Goal: Task Accomplishment & Management: Use online tool/utility

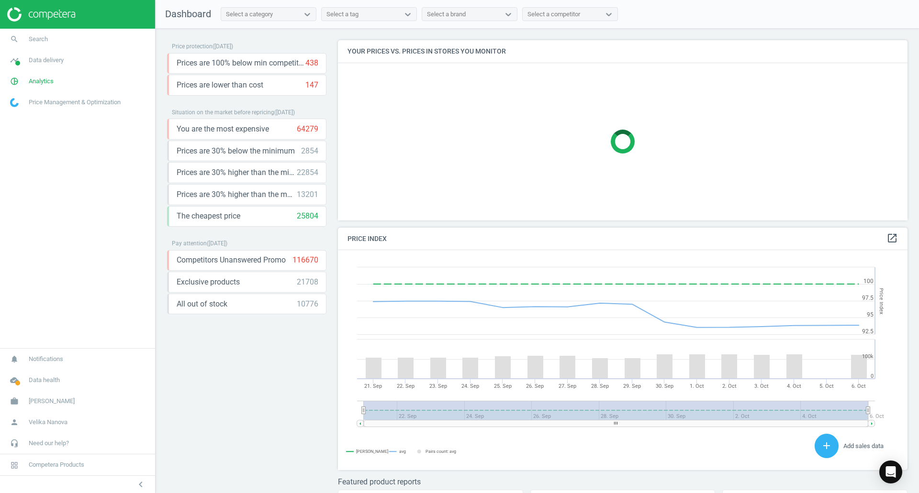
scroll to position [235, 577]
click at [38, 84] on span "Analytics" at bounding box center [41, 81] width 25 height 9
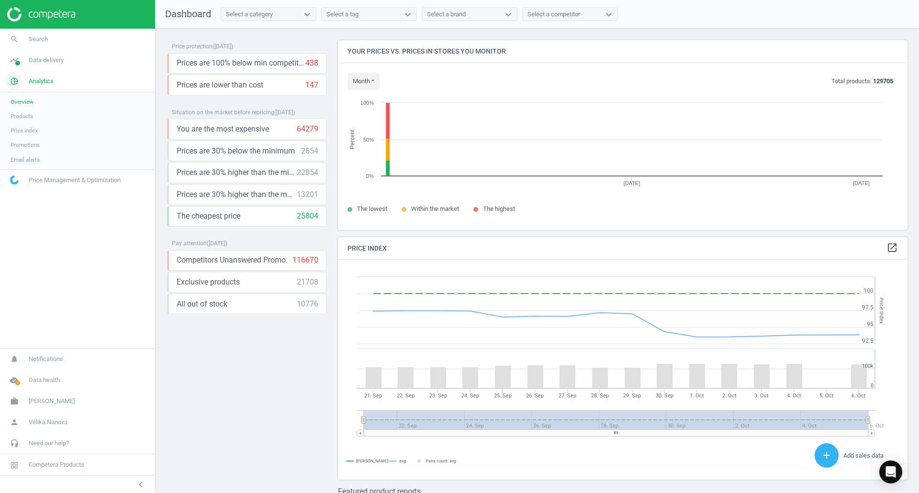
scroll to position [204, 577]
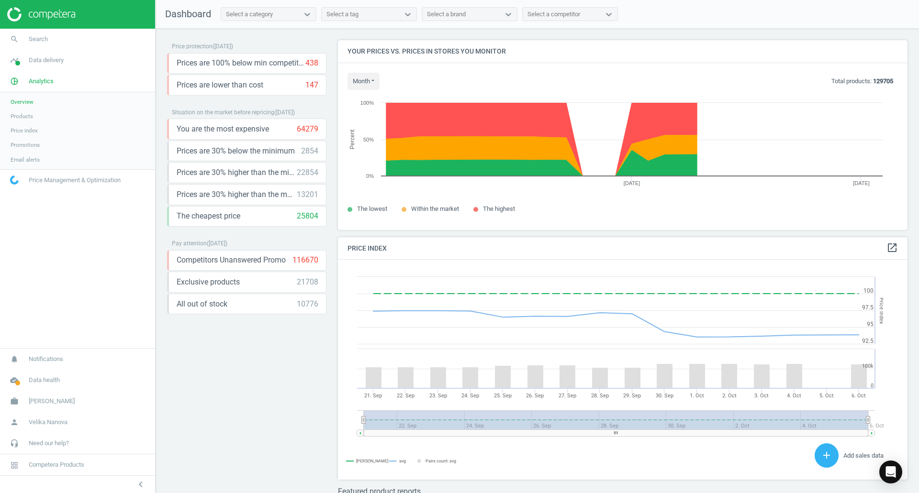
click at [25, 119] on span "Products" at bounding box center [22, 116] width 22 height 8
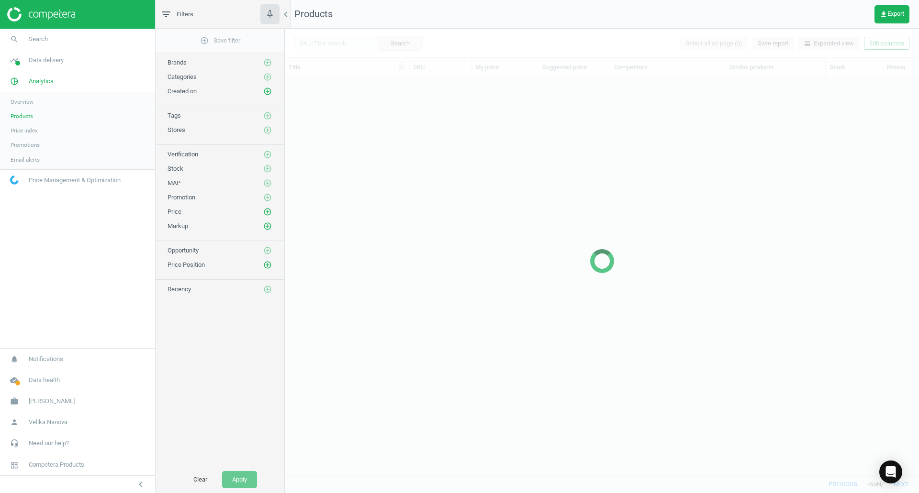
scroll to position [384, 627]
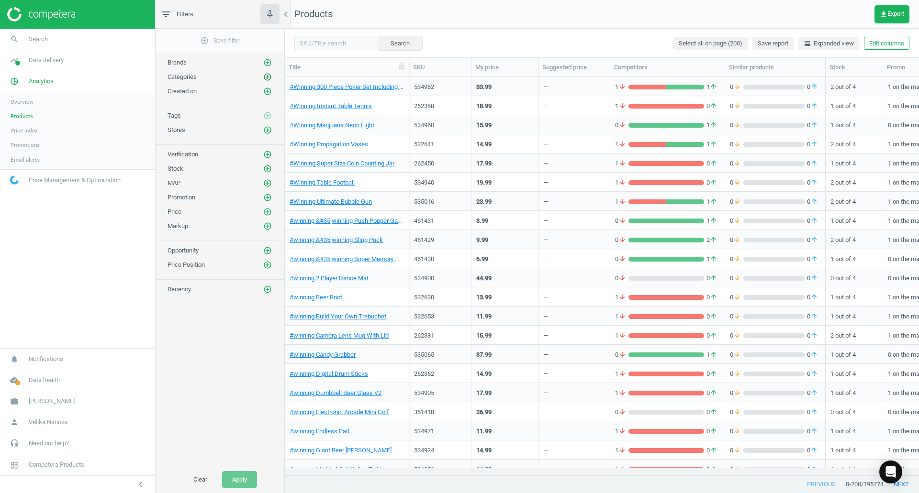
click at [268, 76] on icon "add_circle_outline" at bounding box center [267, 77] width 9 height 9
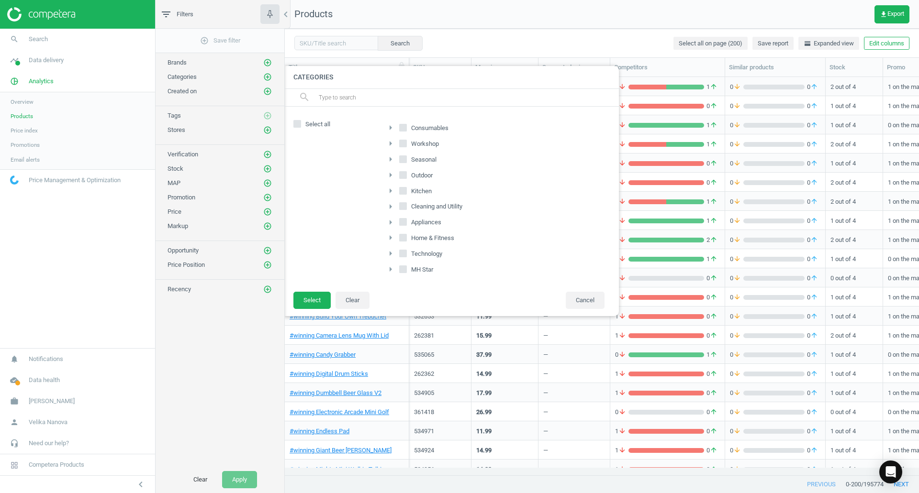
click at [403, 129] on input "Consumables" at bounding box center [403, 127] width 6 height 6
checkbox input "true"
drag, startPoint x: 402, startPoint y: 160, endPoint x: 407, endPoint y: 172, distance: 13.1
click at [402, 161] on input "Seasonal" at bounding box center [403, 159] width 6 height 6
checkbox input "true"
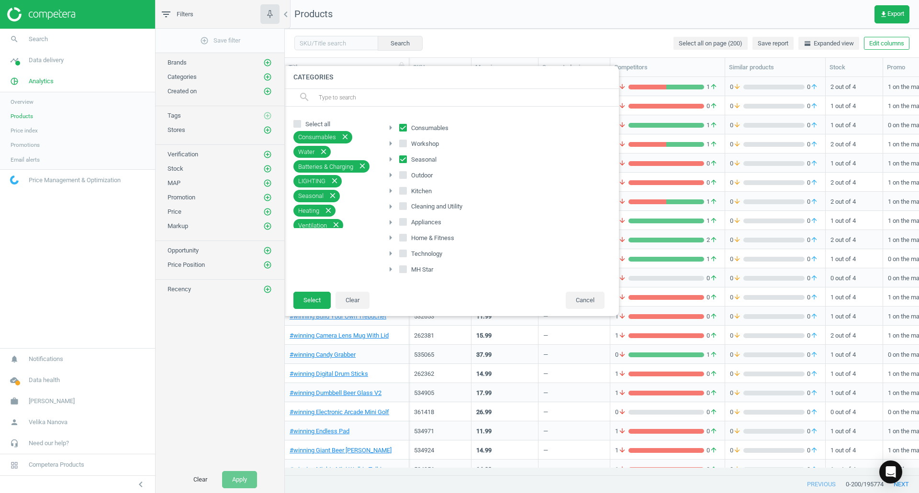
click at [407, 178] on label "Outdoor" at bounding box center [416, 175] width 35 height 13
click at [406, 178] on input "Outdoor" at bounding box center [403, 175] width 6 height 6
checkbox input "true"
click at [313, 303] on button "Select" at bounding box center [311, 300] width 37 height 17
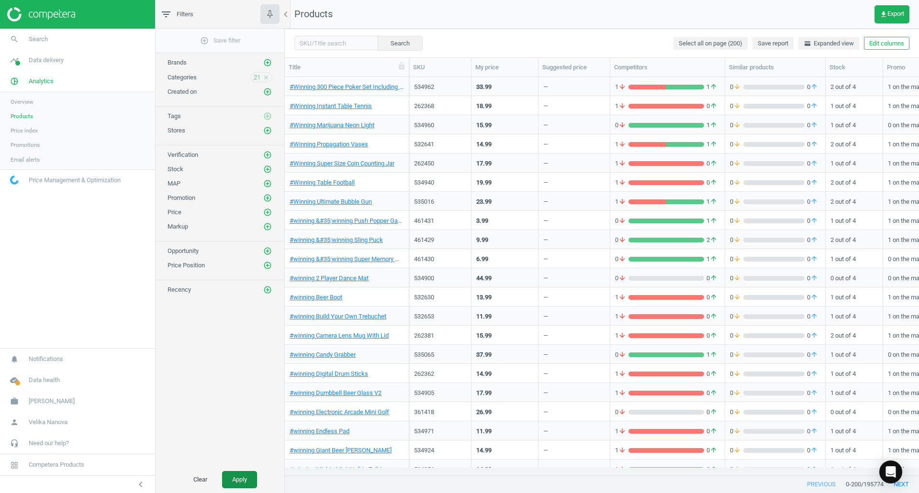
click at [240, 479] on button "Apply" at bounding box center [239, 479] width 35 height 17
click at [902, 21] on button "get_app Export" at bounding box center [891, 14] width 35 height 18
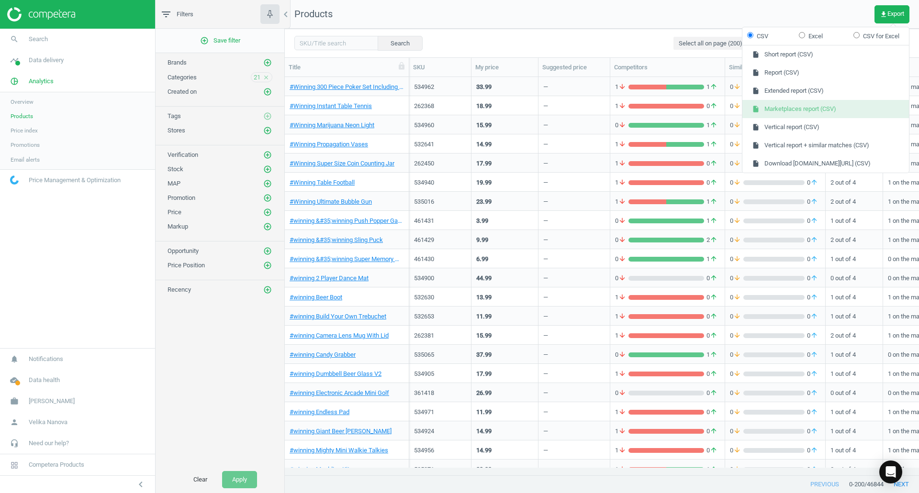
click at [829, 109] on button "insert_drive_file Marketplaces report (CSV)" at bounding box center [825, 109] width 166 height 18
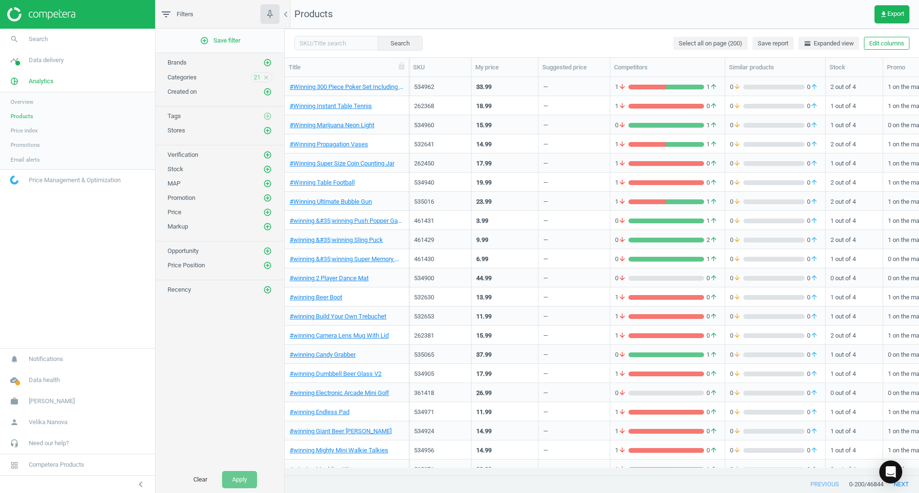
click at [264, 80] on icon "close" at bounding box center [266, 77] width 7 height 7
click at [265, 79] on icon "add_circle_outline" at bounding box center [267, 77] width 9 height 9
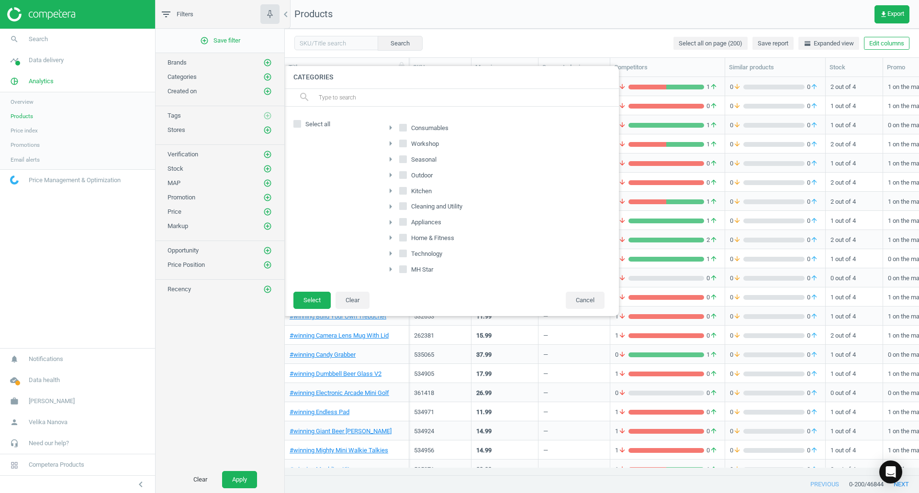
click at [401, 240] on input "Home & Fitness" at bounding box center [403, 238] width 6 height 6
checkbox input "true"
click at [405, 267] on input "MH Star" at bounding box center [403, 269] width 6 height 6
checkbox input "true"
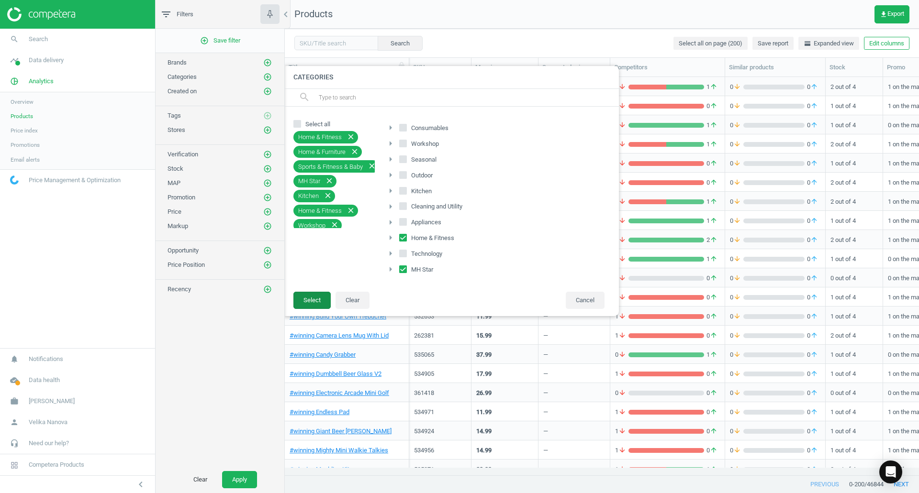
click at [310, 302] on button "Select" at bounding box center [311, 300] width 37 height 17
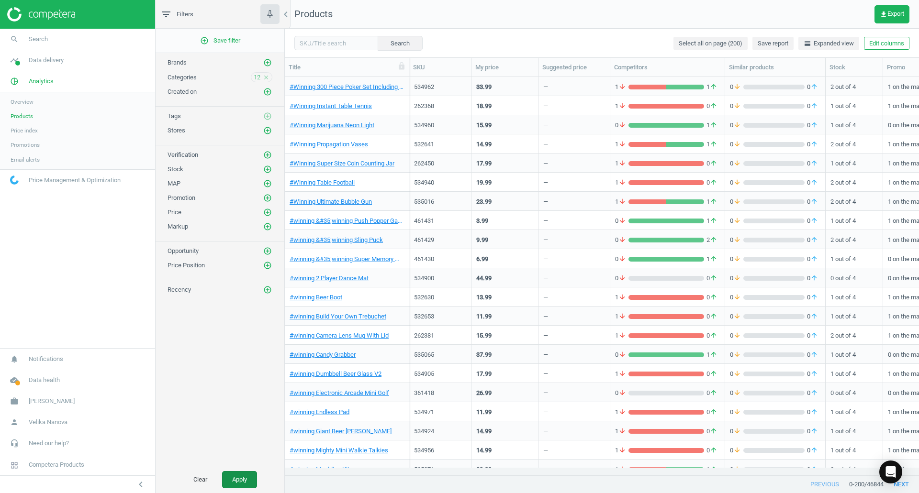
click at [245, 481] on button "Apply" at bounding box center [239, 479] width 35 height 17
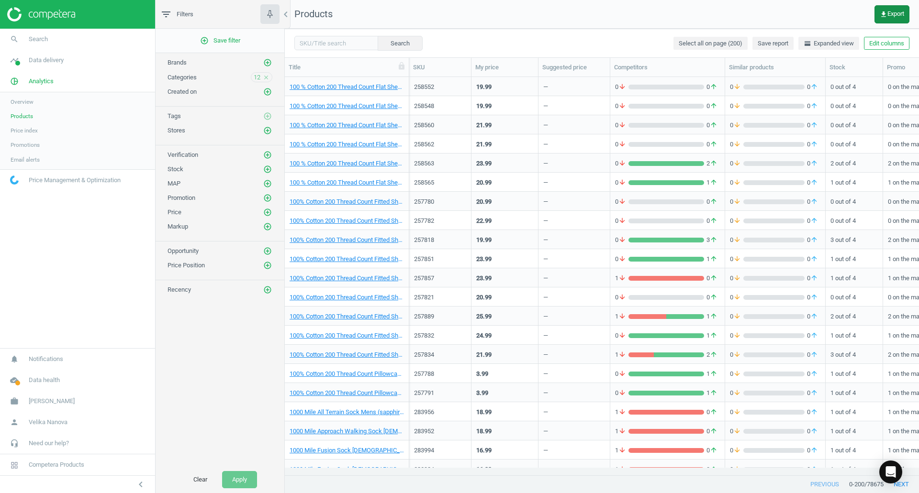
click at [890, 17] on span "get_app Export" at bounding box center [891, 15] width 24 height 8
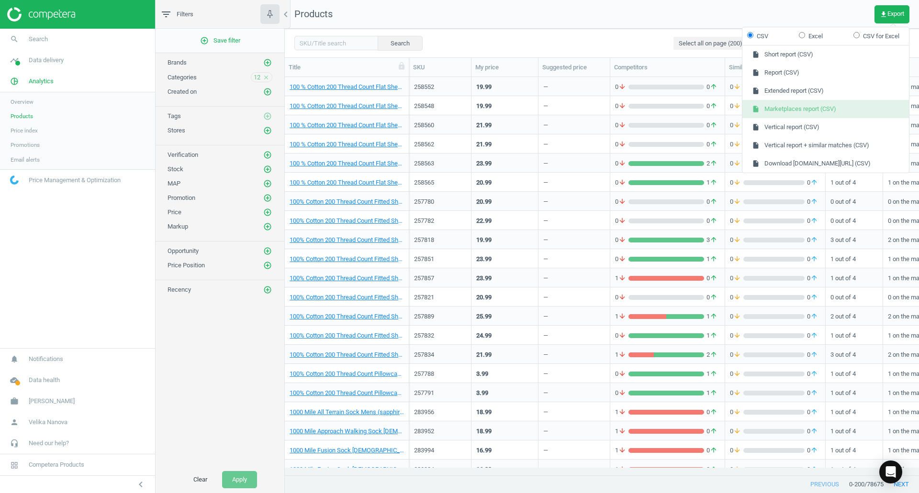
click at [809, 108] on button "insert_drive_file Marketplaces report (CSV)" at bounding box center [825, 109] width 166 height 18
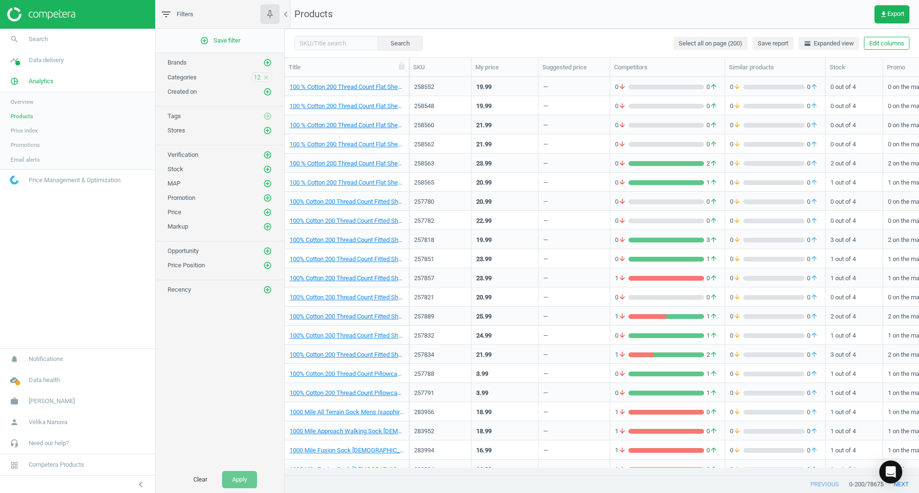
click at [266, 77] on icon "close" at bounding box center [266, 77] width 7 height 7
click at [266, 77] on icon "add_circle_outline" at bounding box center [267, 77] width 9 height 9
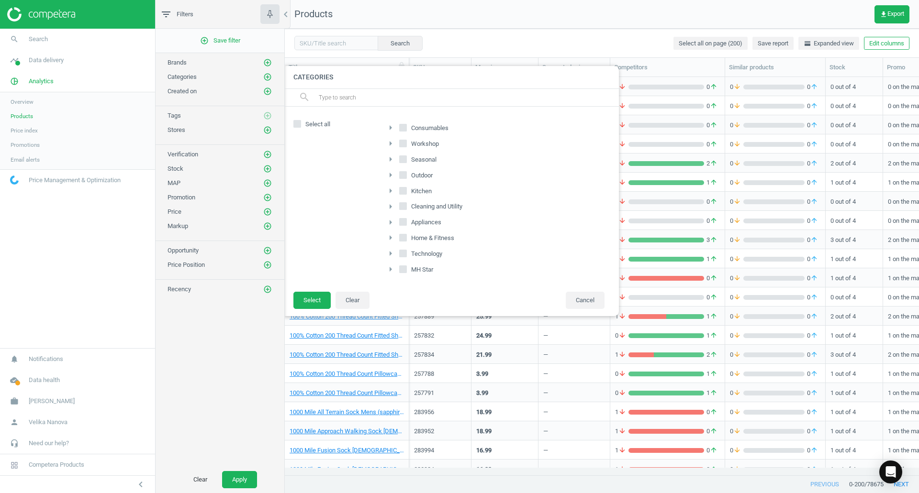
click at [403, 224] on input "Appliances" at bounding box center [403, 222] width 6 height 6
checkbox input "true"
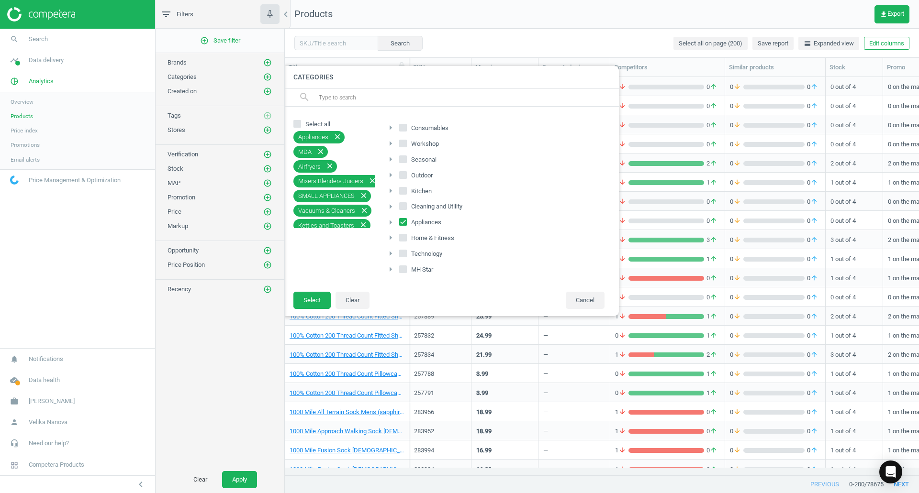
click at [402, 144] on input "Workshop" at bounding box center [403, 143] width 6 height 6
checkbox input "true"
click at [405, 189] on input "Kitchen" at bounding box center [403, 191] width 6 height 6
checkbox input "true"
click at [406, 205] on input "Cleaning and Utility" at bounding box center [403, 206] width 6 height 6
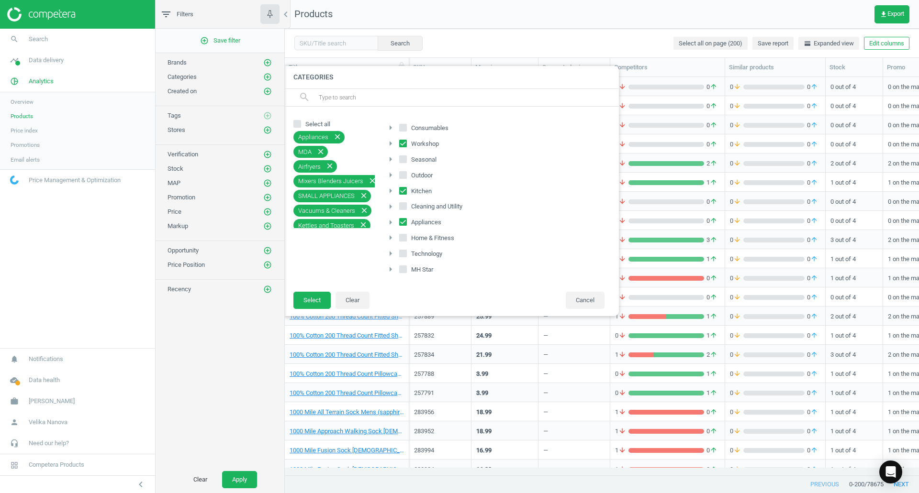
checkbox input "true"
click at [405, 252] on input "Technology" at bounding box center [403, 254] width 6 height 6
checkbox input "true"
click at [308, 304] on button "Select" at bounding box center [311, 300] width 37 height 17
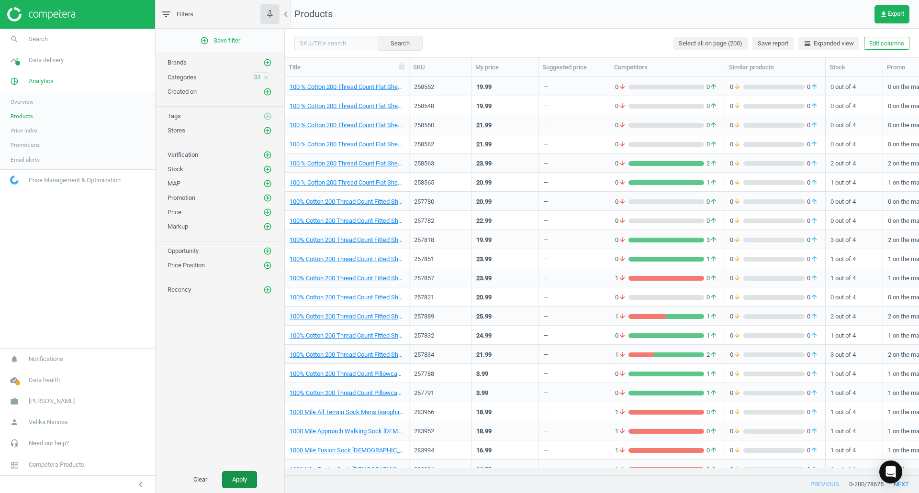
click at [242, 483] on button "Apply" at bounding box center [239, 479] width 35 height 17
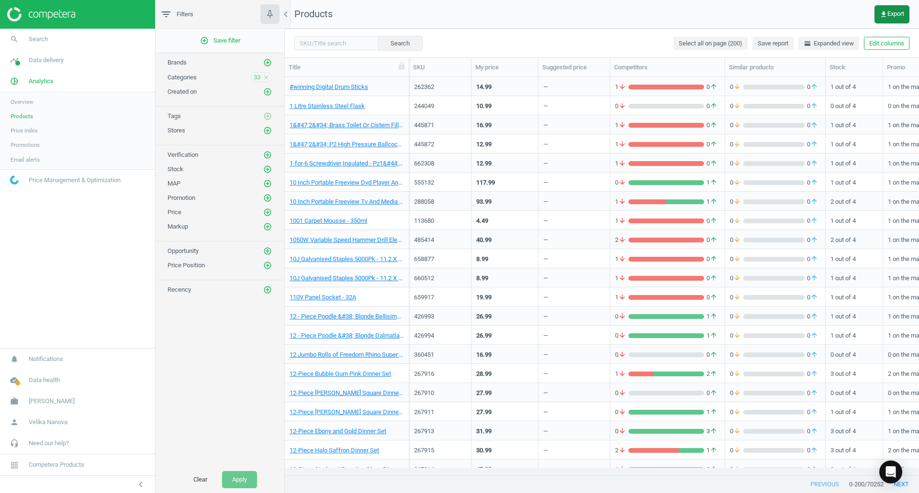
click at [881, 12] on icon "get_app" at bounding box center [883, 15] width 8 height 8
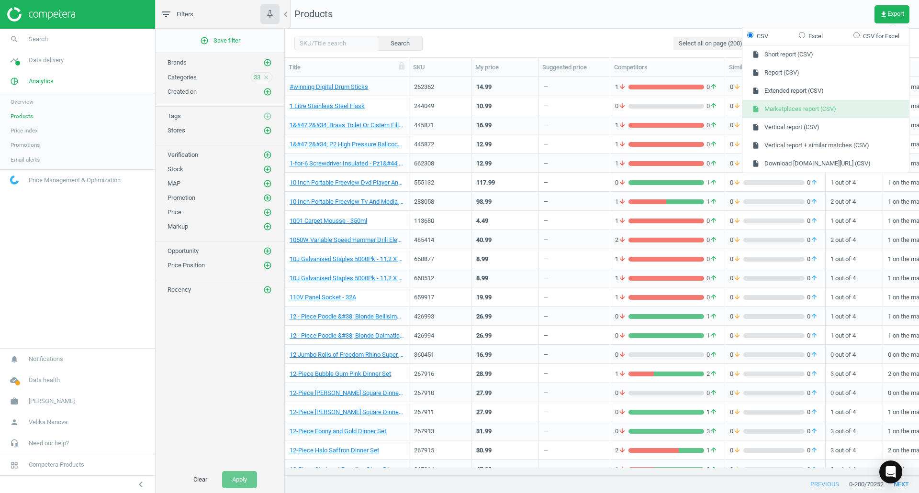
click at [796, 112] on button "insert_drive_file Marketplaces report (CSV)" at bounding box center [825, 109] width 166 height 18
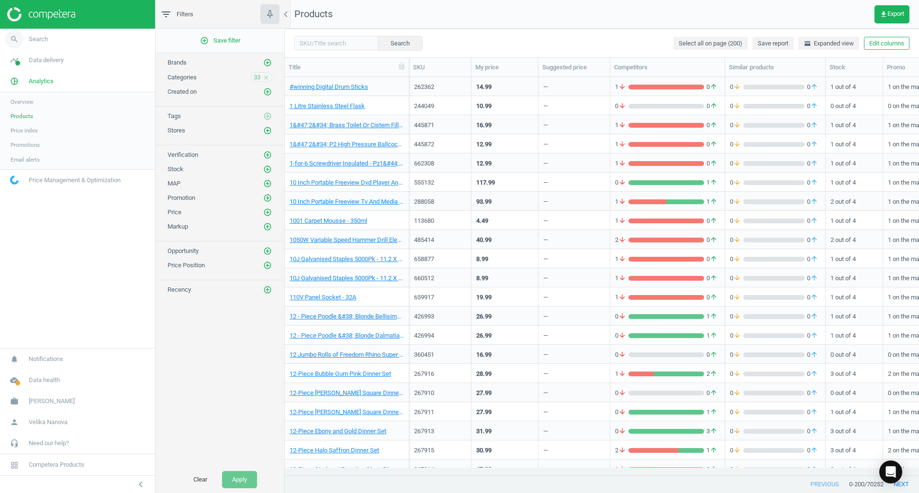
click at [39, 39] on span "Search" at bounding box center [38, 39] width 19 height 9
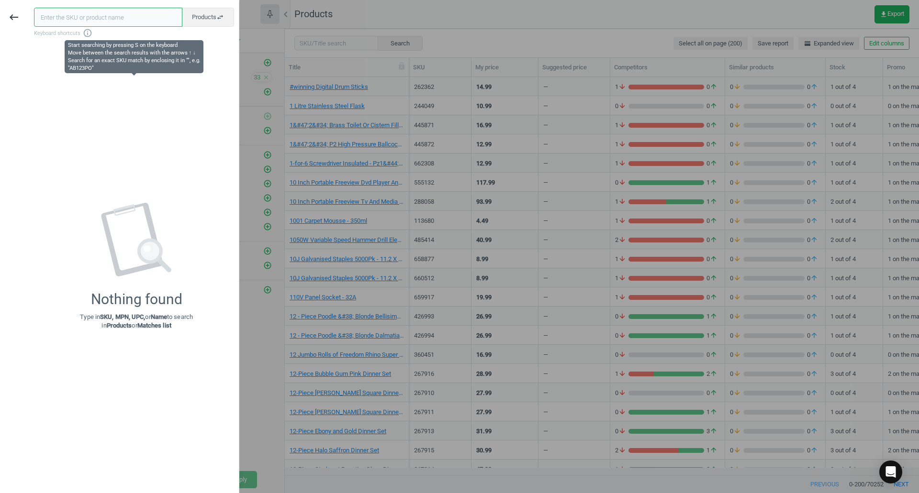
paste input "310096"
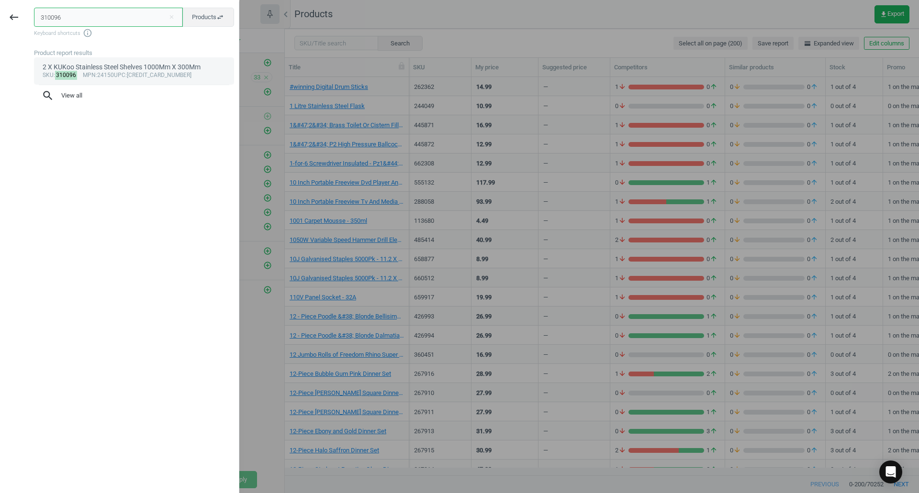
type input "310096"
click at [58, 77] on mark "310096" at bounding box center [66, 75] width 22 height 9
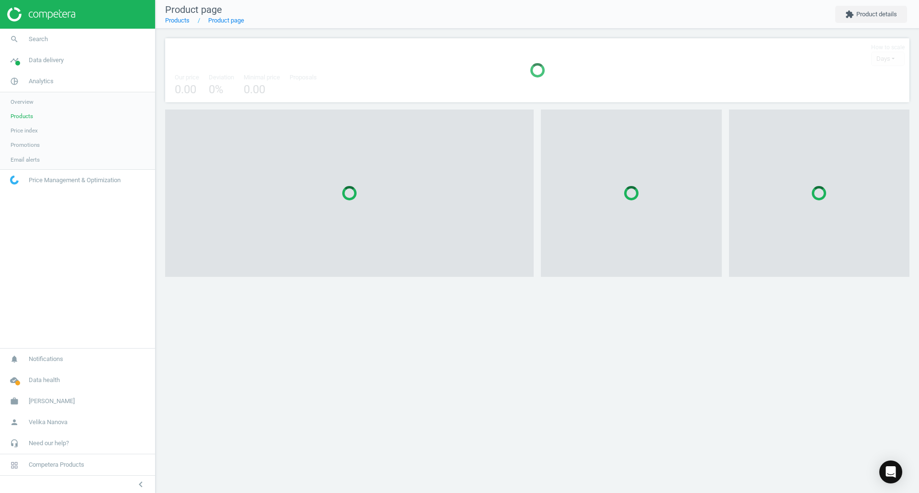
click at [58, 77] on div at bounding box center [459, 246] width 919 height 493
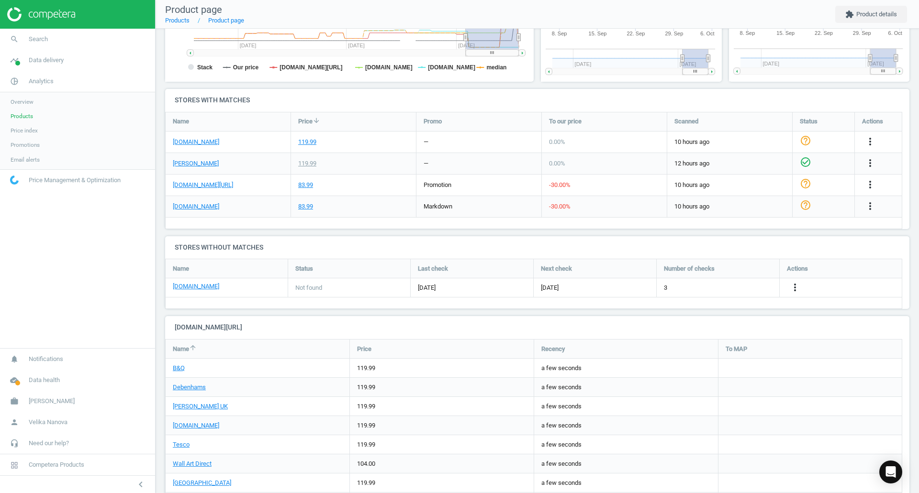
scroll to position [287, 0]
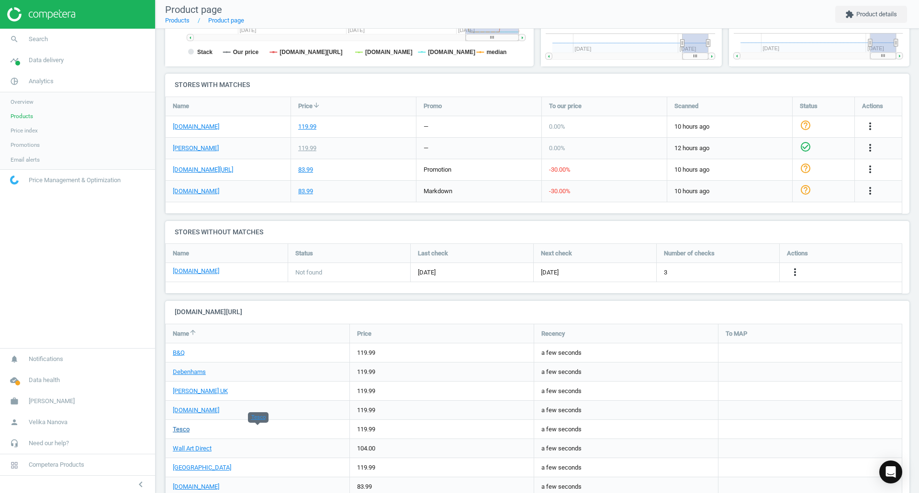
click at [179, 430] on link "Tesco" at bounding box center [181, 429] width 17 height 7
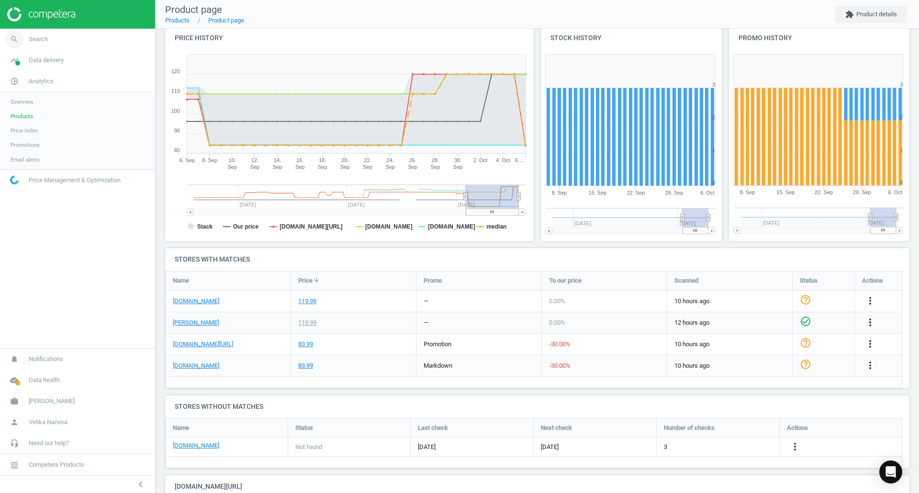
scroll to position [96, 0]
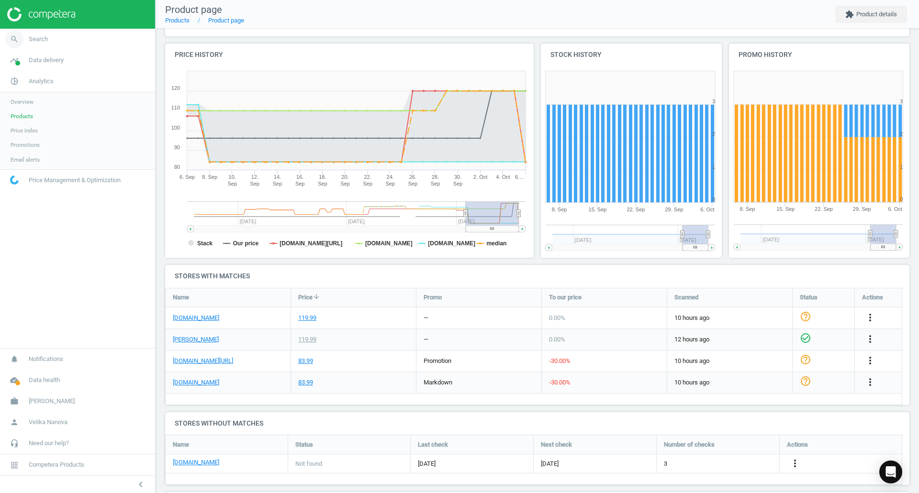
click at [59, 39] on link "search Search" at bounding box center [77, 39] width 155 height 21
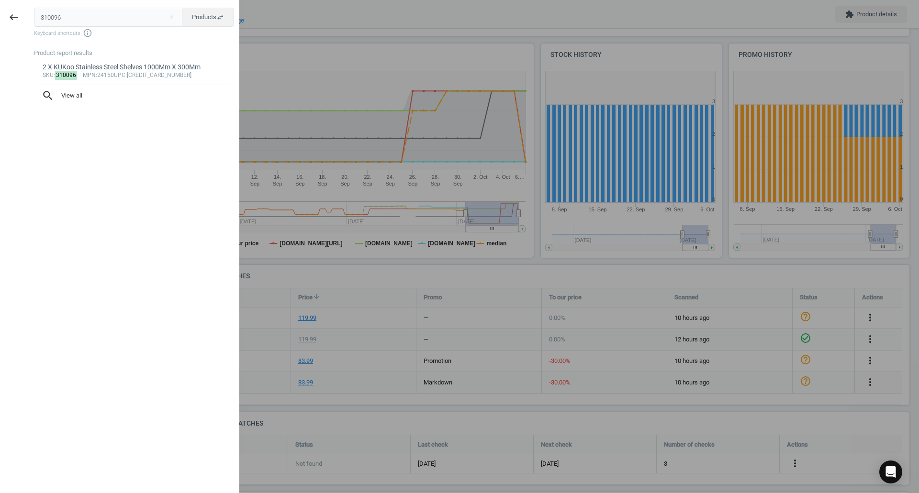
drag, startPoint x: 95, startPoint y: 19, endPoint x: 0, endPoint y: 19, distance: 94.7
click at [0, 19] on div "keyboard_backspace 310096 close Products swap_horiz Keyboard shortcuts info_out…" at bounding box center [119, 247] width 239 height 493
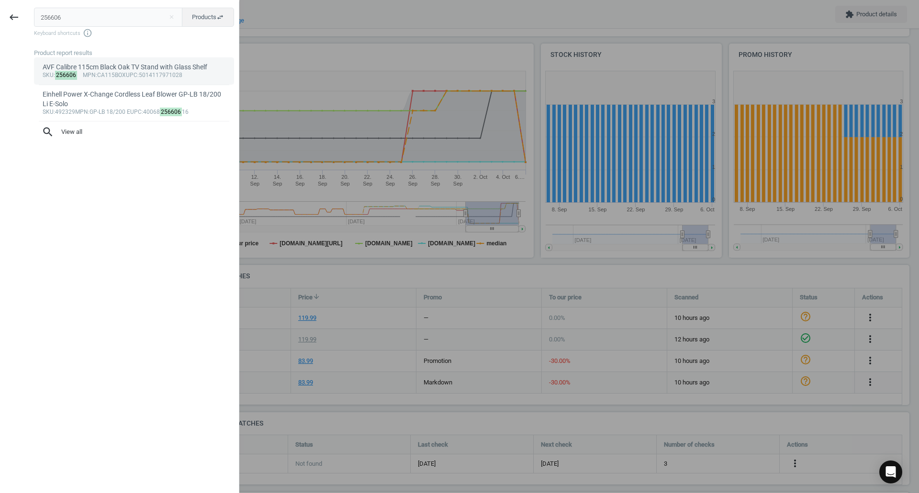
type input "256606"
click at [115, 72] on div "sku : 256606 mpn :CA115BOX upc :5014117971028" at bounding box center [134, 76] width 183 height 8
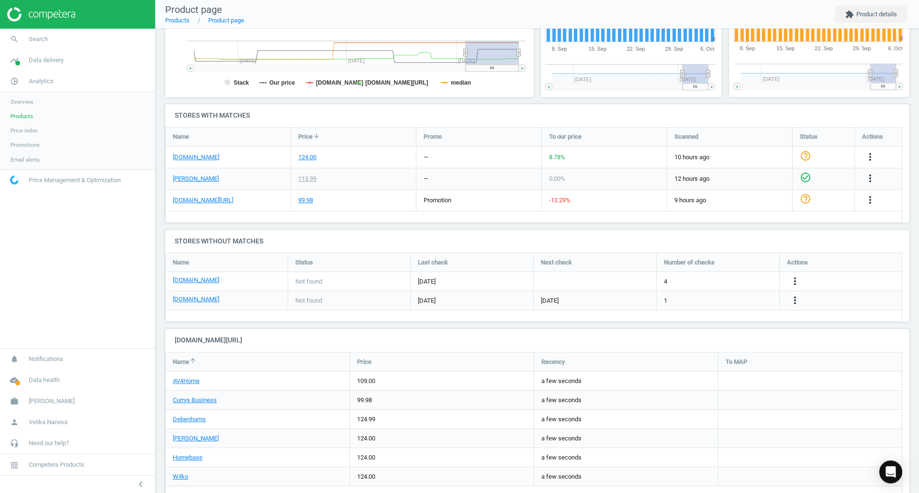
scroll to position [278, 0]
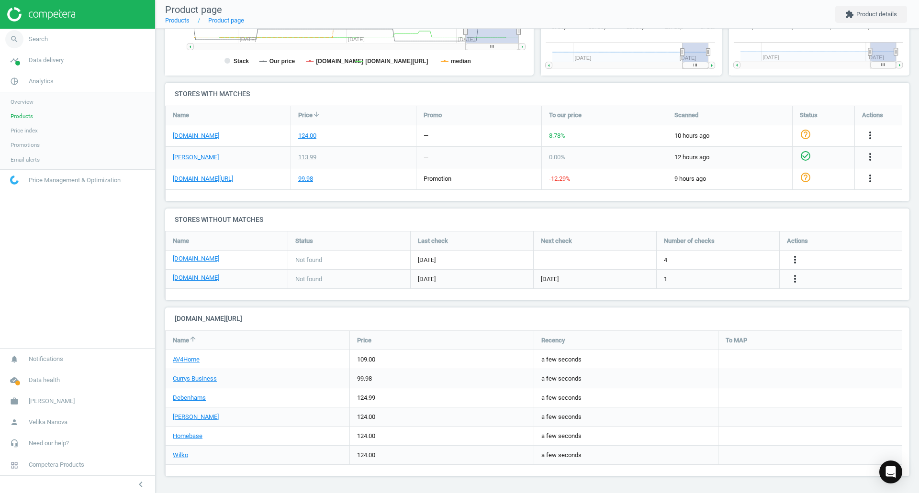
click at [55, 41] on link "search Search" at bounding box center [77, 39] width 155 height 21
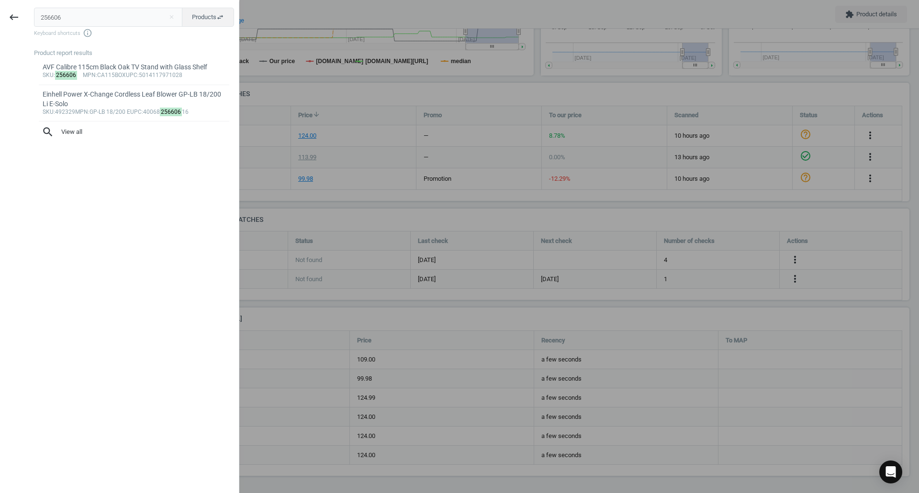
drag, startPoint x: 92, startPoint y: 18, endPoint x: 0, endPoint y: 18, distance: 91.9
click at [0, 18] on div "keyboard_backspace 256606 close Products swap_horiz Keyboard shortcuts info_out…" at bounding box center [119, 247] width 239 height 493
type input "565300"
click at [124, 70] on div "Aiyaplay Kids Slide For Couch, Bed, Sofa, Easy To Assemble, Blue" at bounding box center [134, 72] width 183 height 19
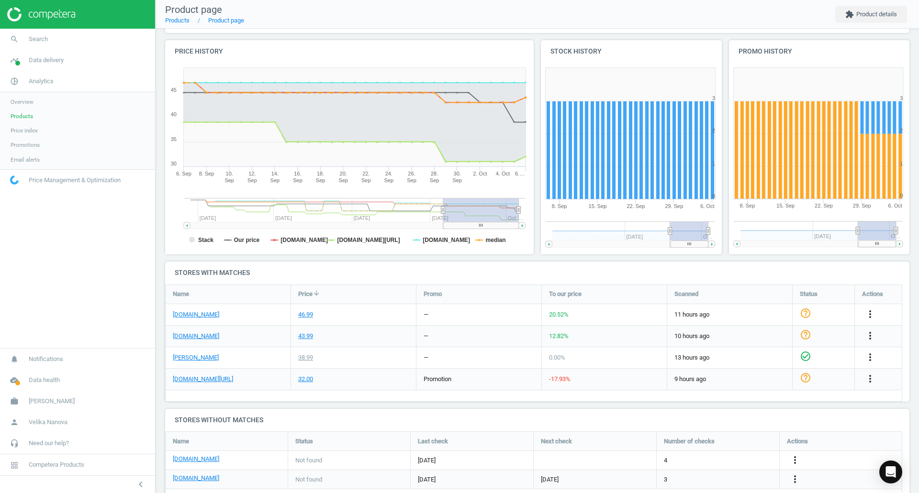
scroll to position [70, 0]
